Goal: Information Seeking & Learning: Find specific page/section

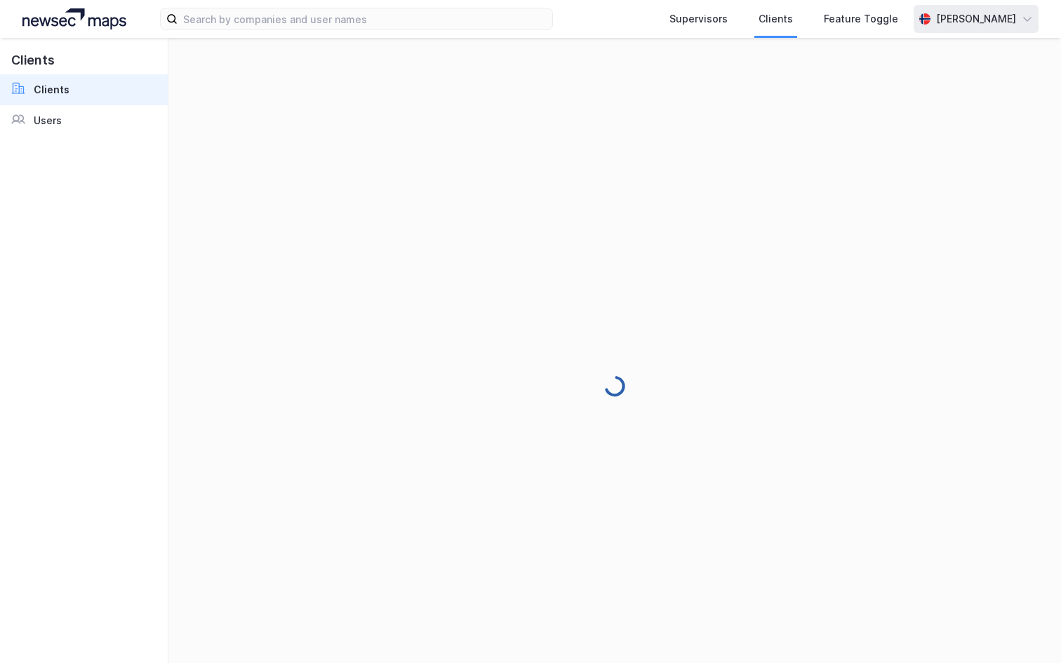
click at [979, 30] on div "[PERSON_NAME]" at bounding box center [976, 19] width 125 height 28
click at [926, 86] on div "Logg ut" at bounding box center [947, 86] width 182 height 34
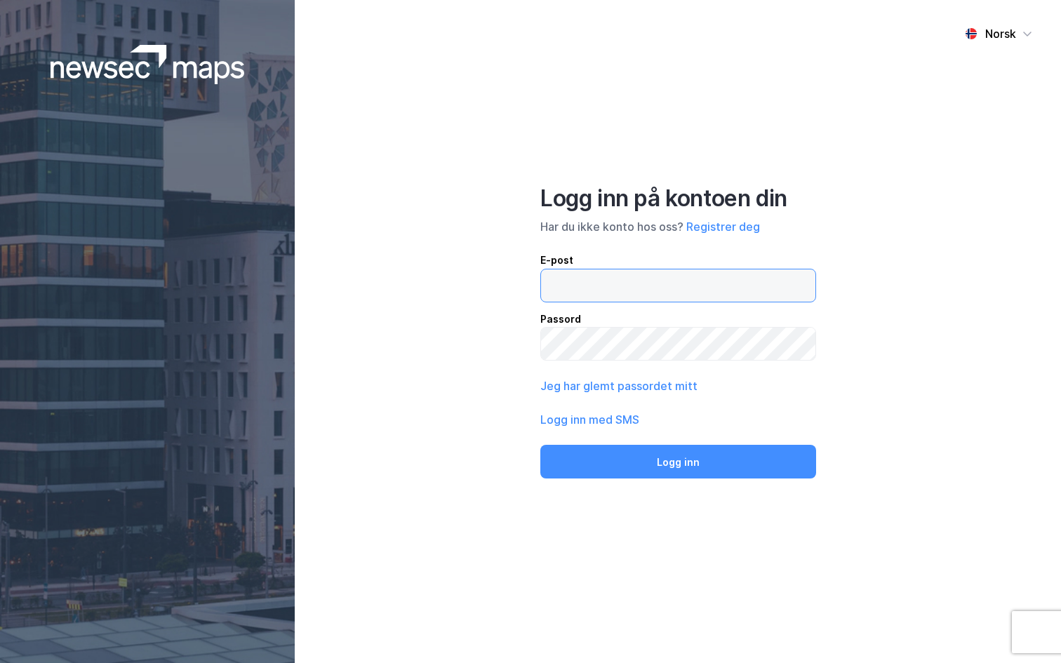
click at [555, 284] on input "email" at bounding box center [678, 285] width 274 height 32
type input "[PERSON_NAME][EMAIL_ADDRESS][DOMAIN_NAME]"
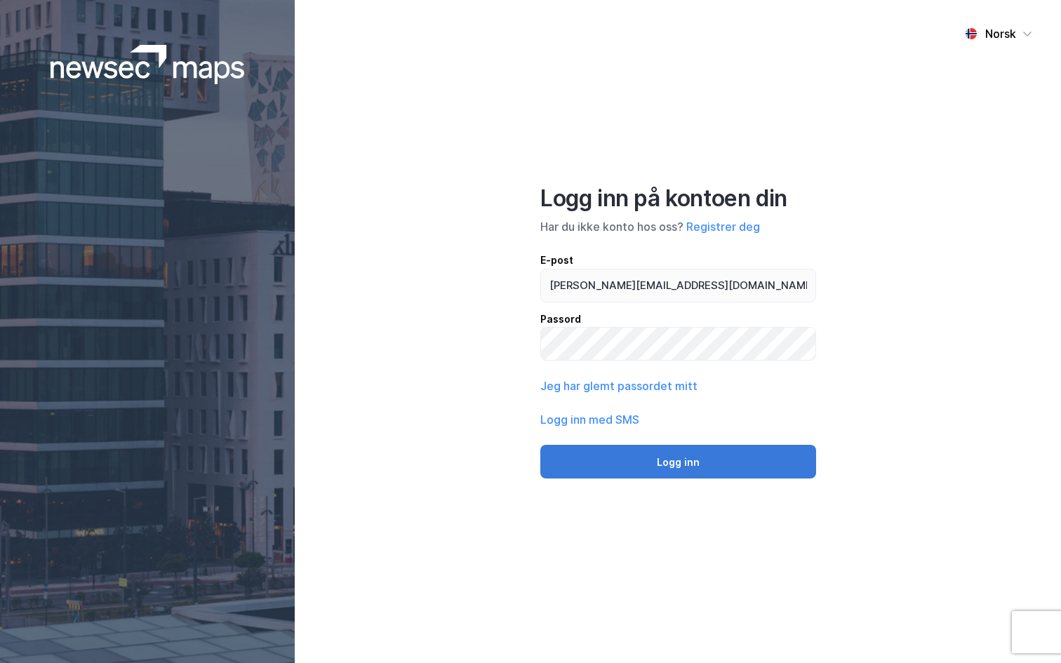
click at [706, 462] on button "Logg inn" at bounding box center [678, 462] width 276 height 34
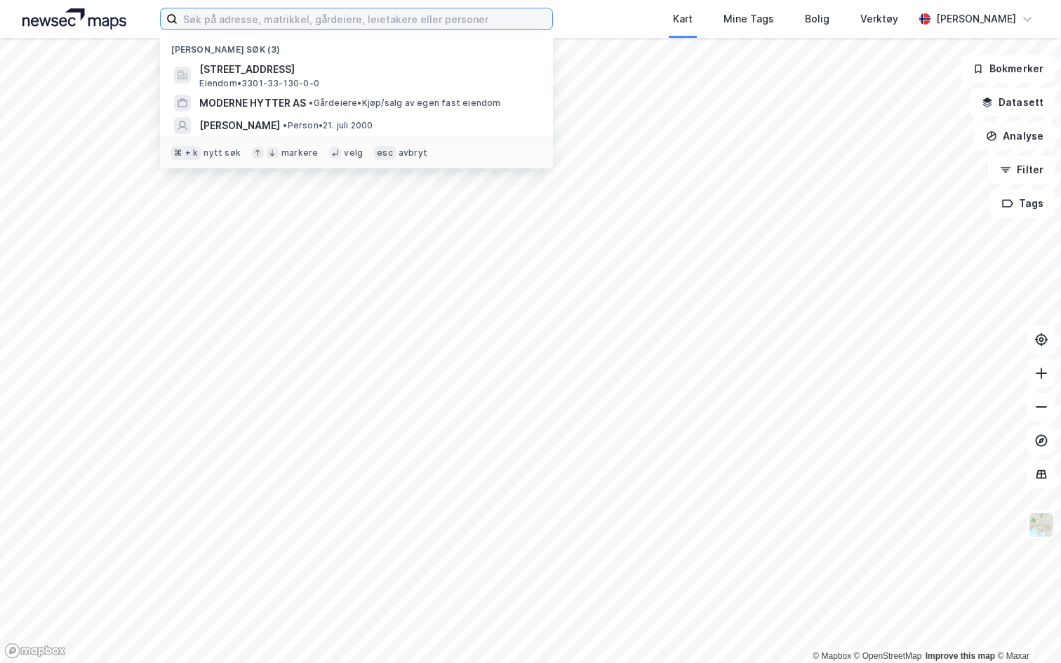
click at [286, 22] on input at bounding box center [365, 18] width 375 height 21
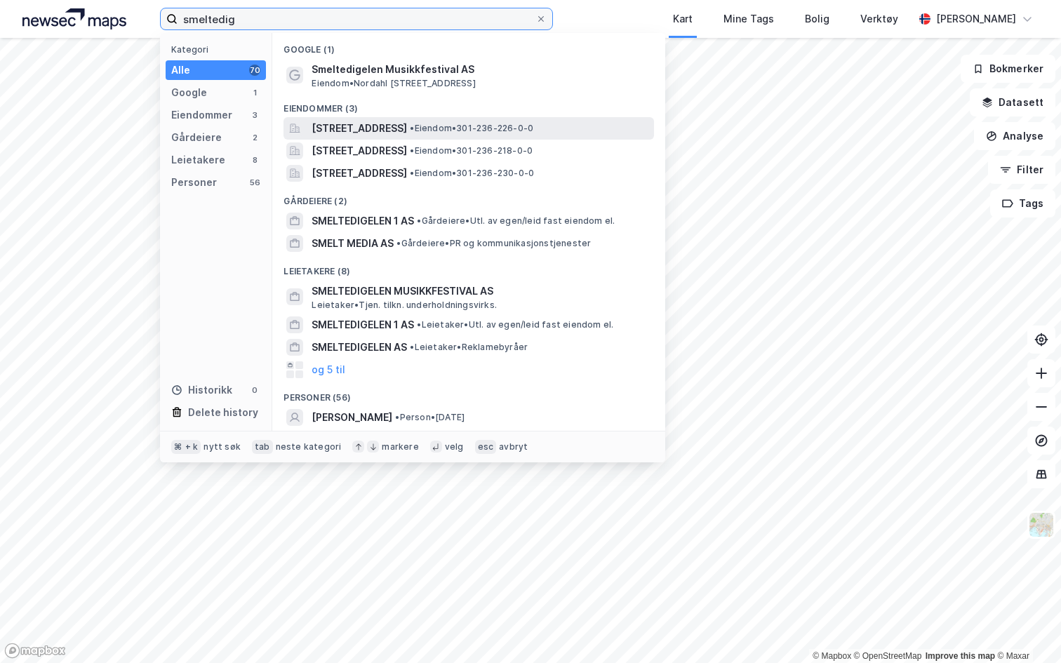
type input "smeltedig"
click at [397, 126] on span "[STREET_ADDRESS]" at bounding box center [359, 128] width 95 height 17
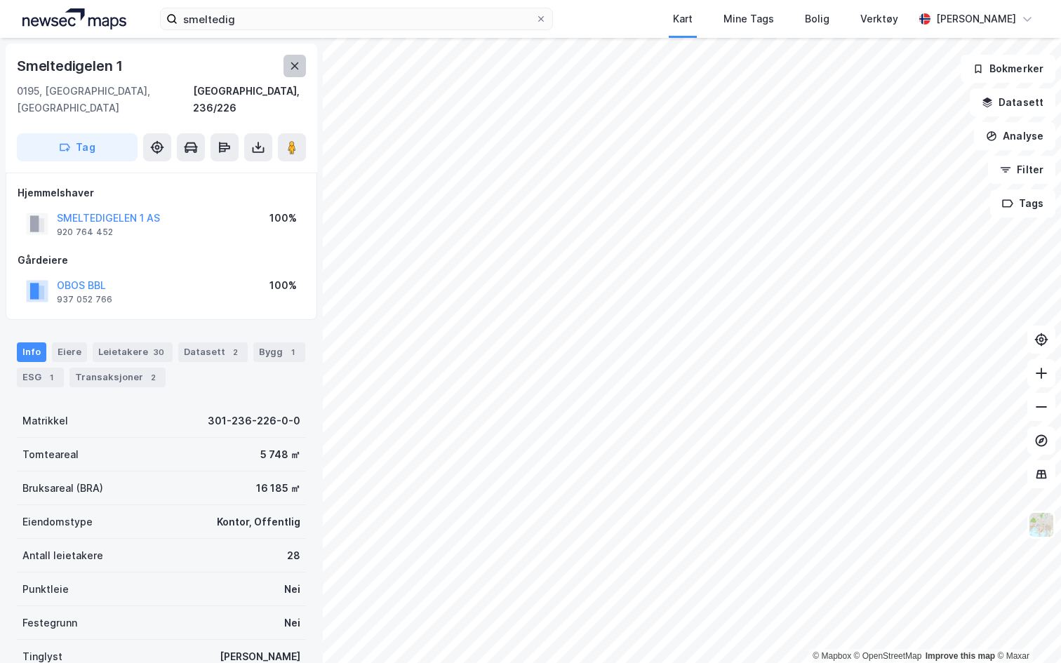
click at [295, 60] on icon at bounding box center [294, 65] width 11 height 11
